Goal: Navigation & Orientation: Understand site structure

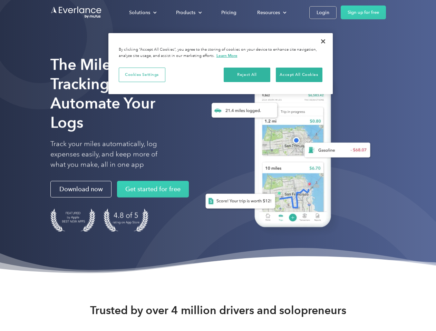
click at [143, 12] on div "Solutions" at bounding box center [139, 12] width 21 height 9
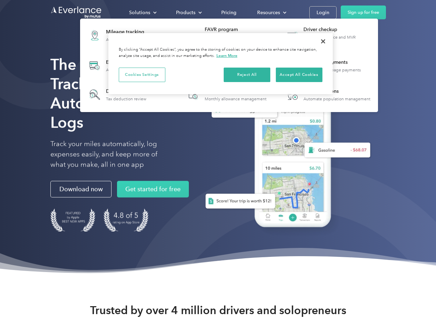
click at [188, 12] on div "Products" at bounding box center [185, 12] width 19 height 9
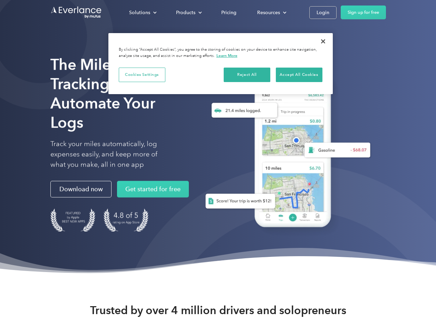
click at [271, 12] on div "Resources" at bounding box center [268, 12] width 23 height 9
click at [142, 75] on button "Cookies Settings" at bounding box center [142, 75] width 47 height 15
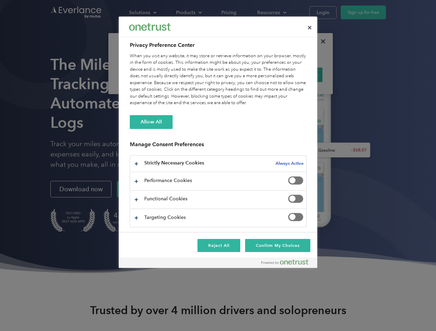
click at [247, 75] on div "When you visit any website, it may store or retrieve information on your browse…" at bounding box center [218, 80] width 177 height 54
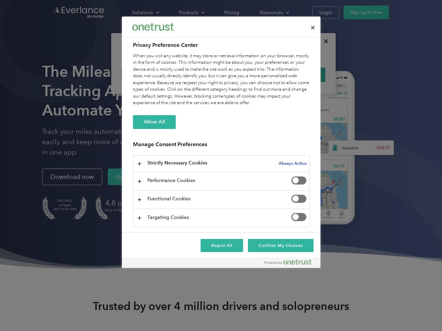
click at [299, 75] on div "When you visit any website, it may store or retrieve information on your browse…" at bounding box center [221, 80] width 177 height 54
click at [323, 41] on div at bounding box center [221, 165] width 442 height 331
